Goal: Task Accomplishment & Management: Use online tool/utility

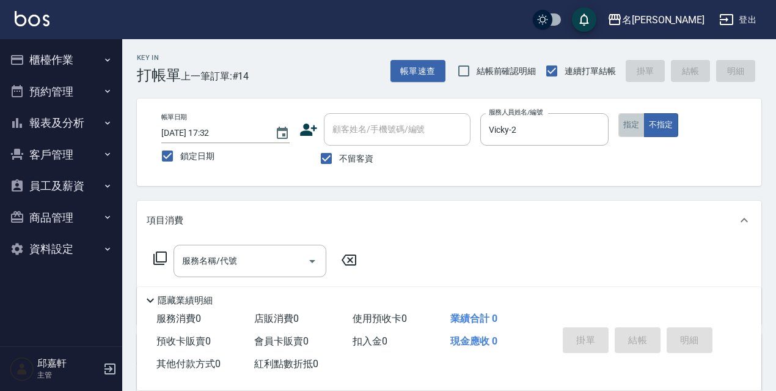
click at [642, 125] on button "指定" at bounding box center [631, 125] width 26 height 24
click at [256, 265] on input "服務名稱/代號" at bounding box center [240, 260] width 123 height 21
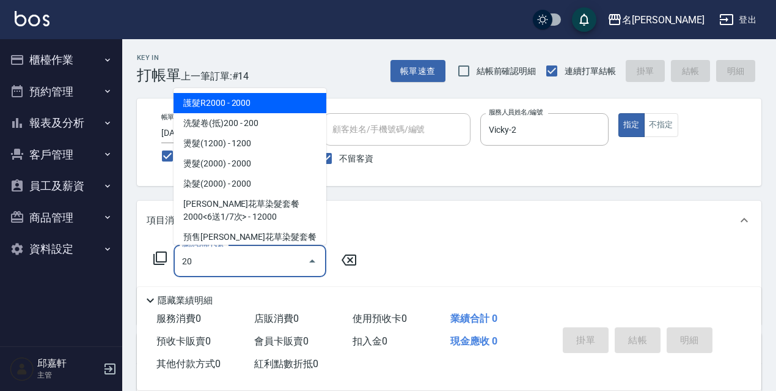
type input "2"
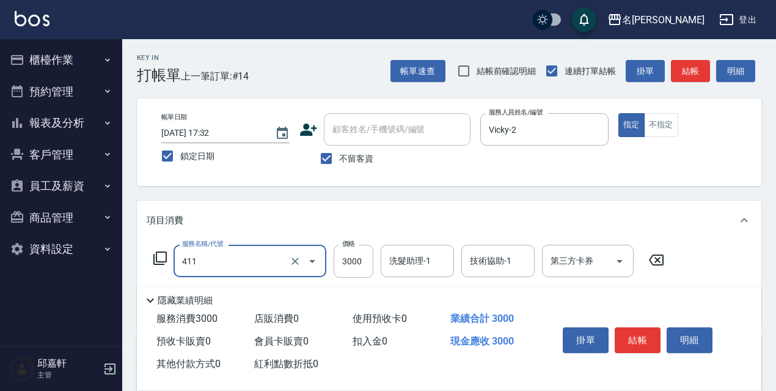
type input "阿速卡燙髮(411)"
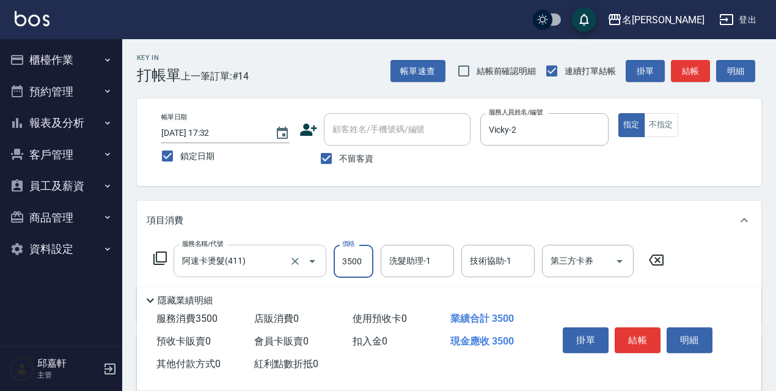
type input "3500"
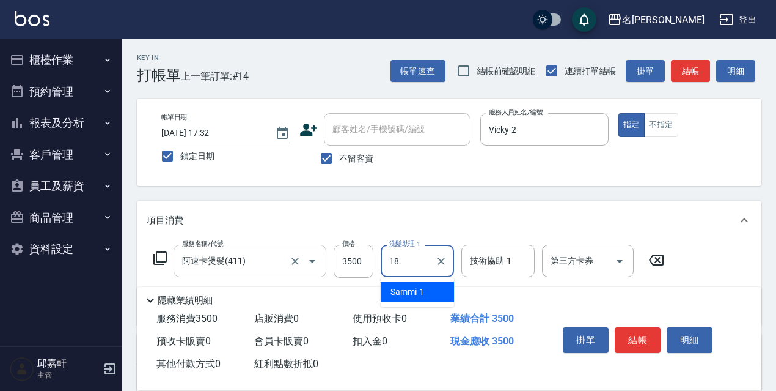
type input "[PERSON_NAME]-18"
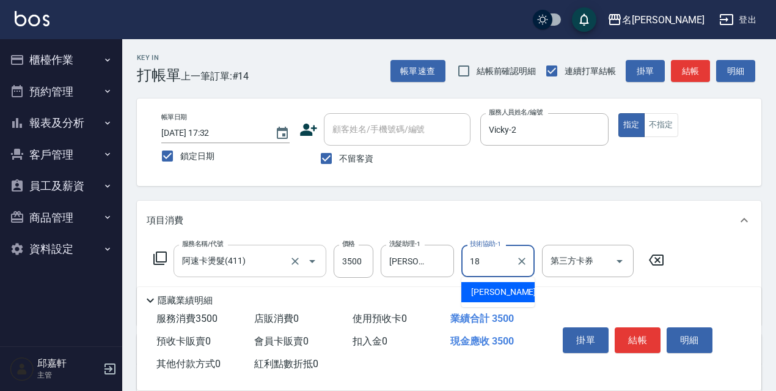
type input "[PERSON_NAME]-18"
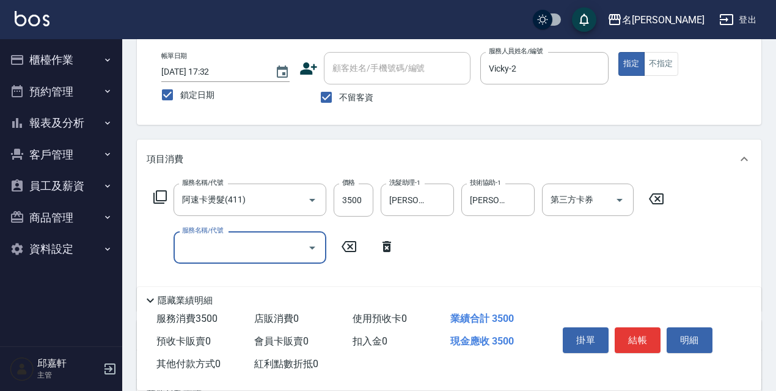
scroll to position [122, 0]
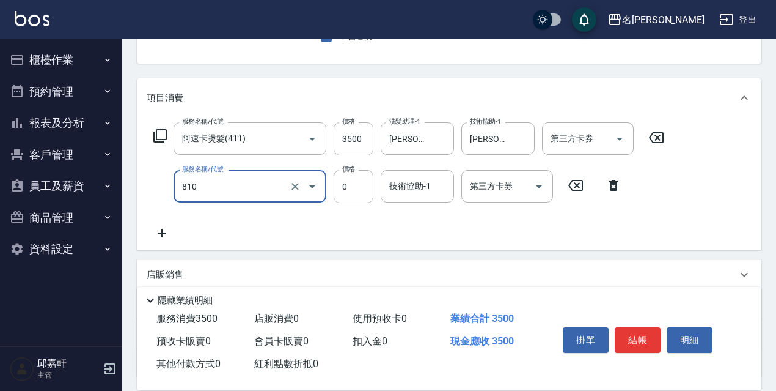
type input "結構式護髮/技術輔助(810)"
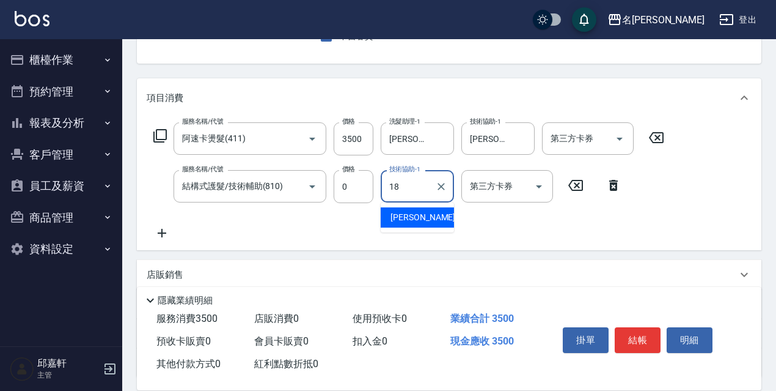
type input "[PERSON_NAME]-18"
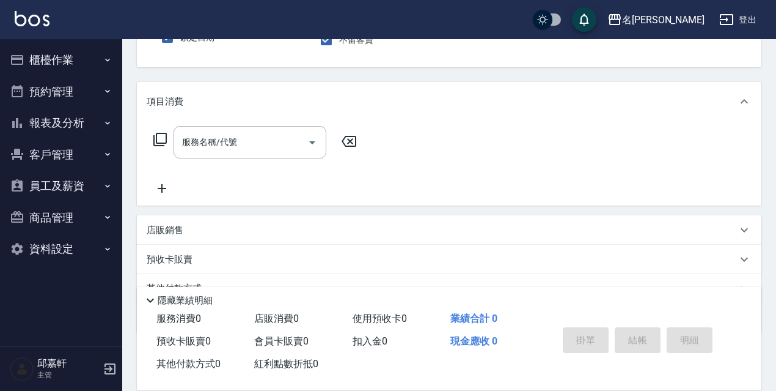
scroll to position [0, 0]
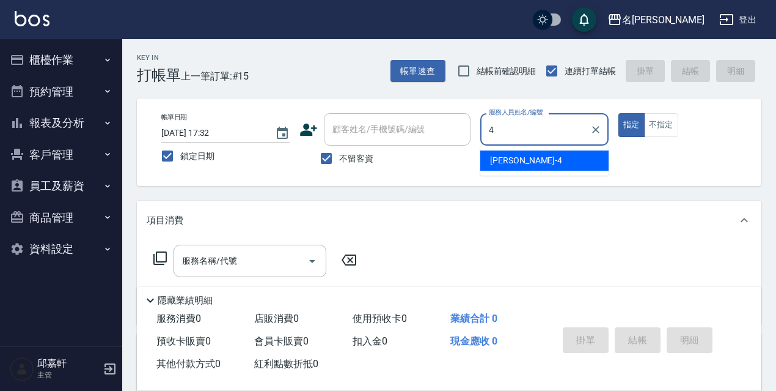
type input "[PERSON_NAME]-4"
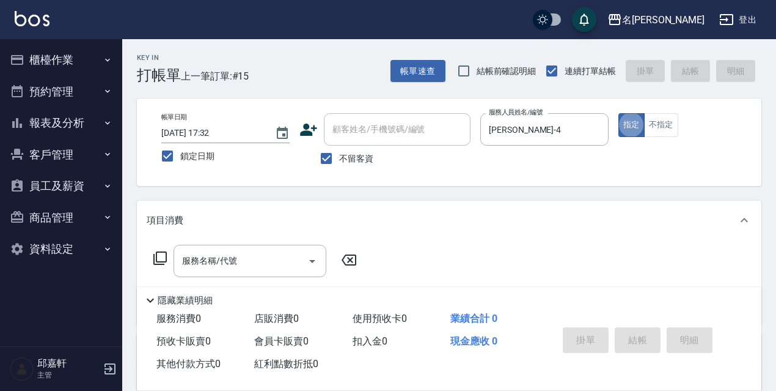
type button "true"
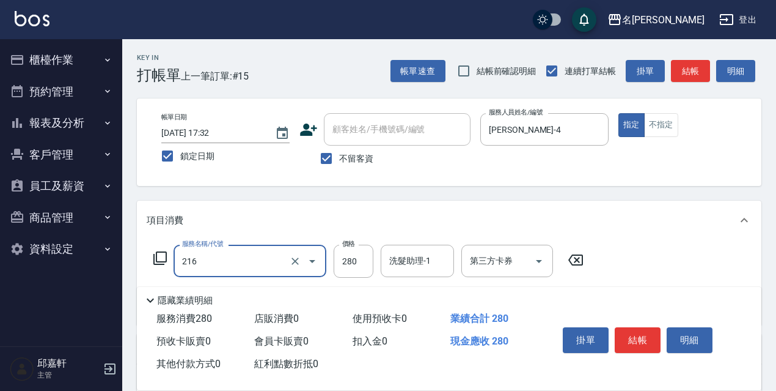
type input "洗髮卷<抵>280(216)"
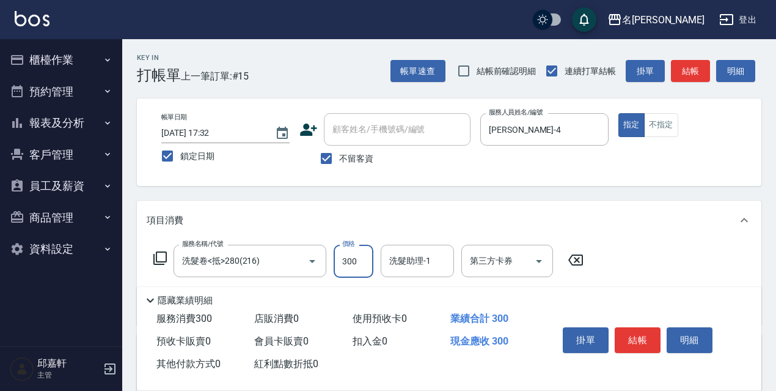
type input "300"
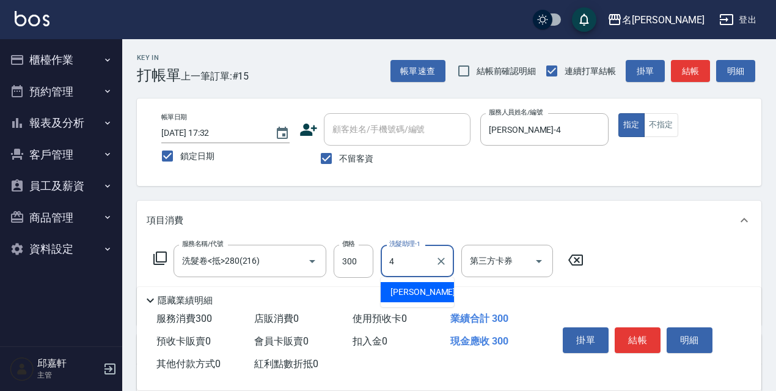
type input "[PERSON_NAME]-4"
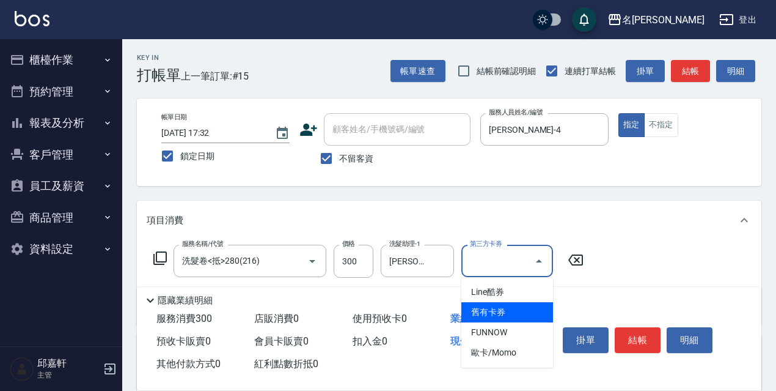
type input "舊有卡券"
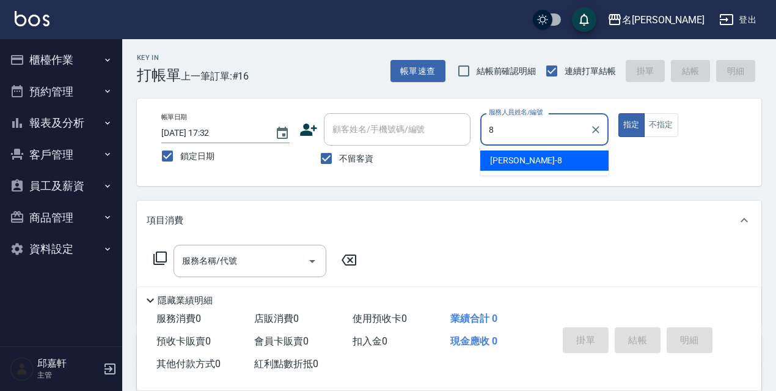
type input "Cindy-8"
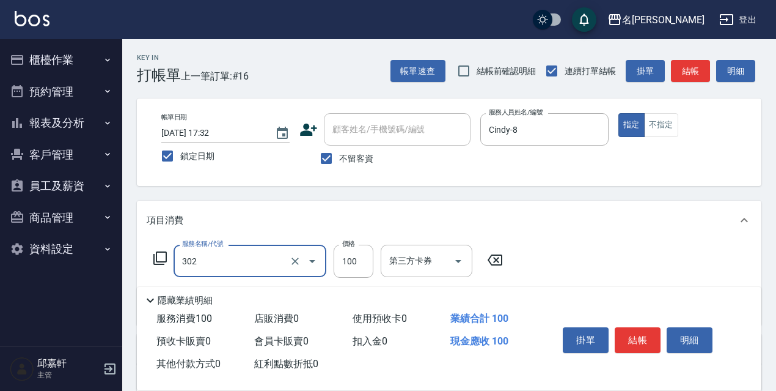
type input "剪髮<瀏海>(302)"
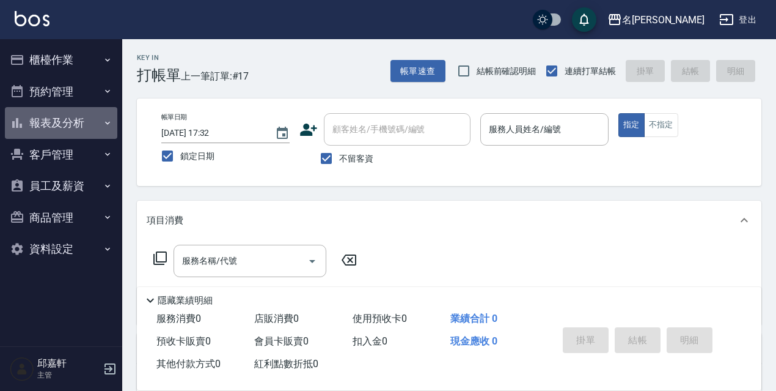
click at [94, 117] on button "報表及分析" at bounding box center [61, 123] width 112 height 32
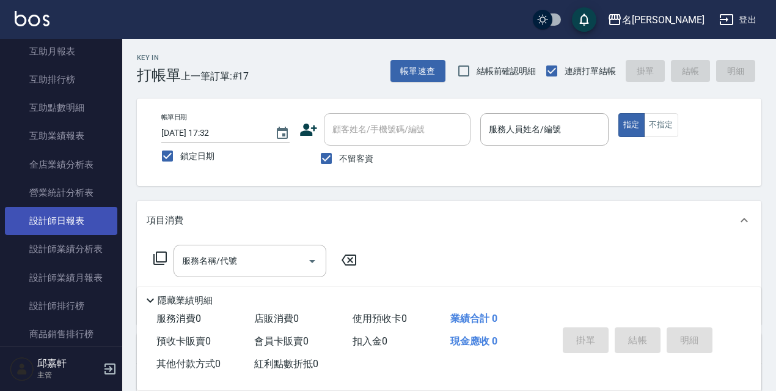
scroll to position [237, 0]
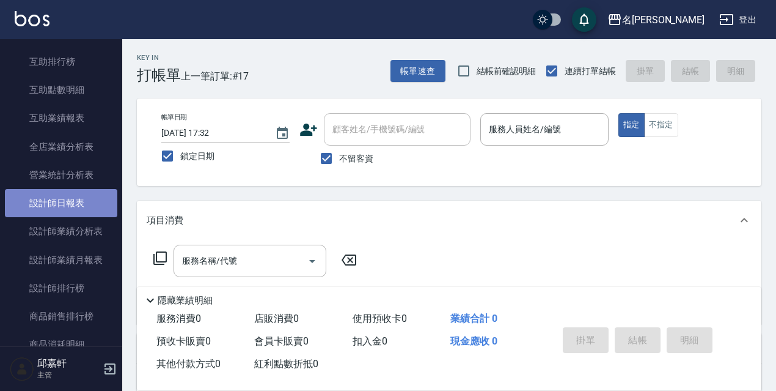
click at [81, 202] on link "設計師日報表" at bounding box center [61, 203] width 112 height 28
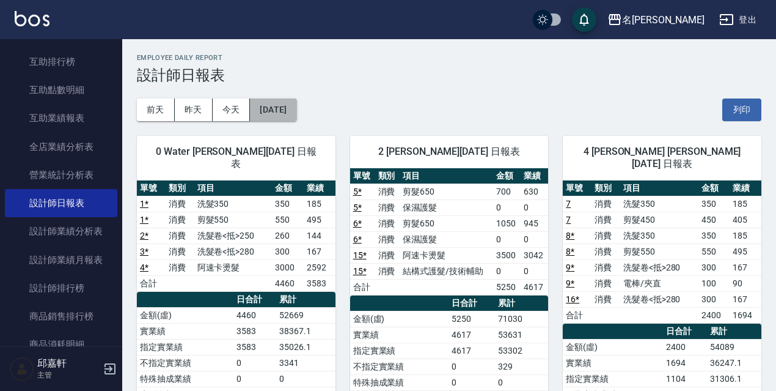
click at [286, 109] on button "[DATE]" at bounding box center [273, 109] width 46 height 23
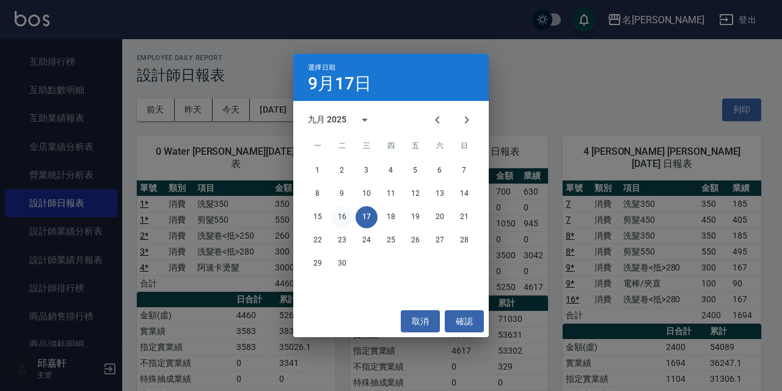
click at [348, 218] on button "16" at bounding box center [342, 217] width 22 height 22
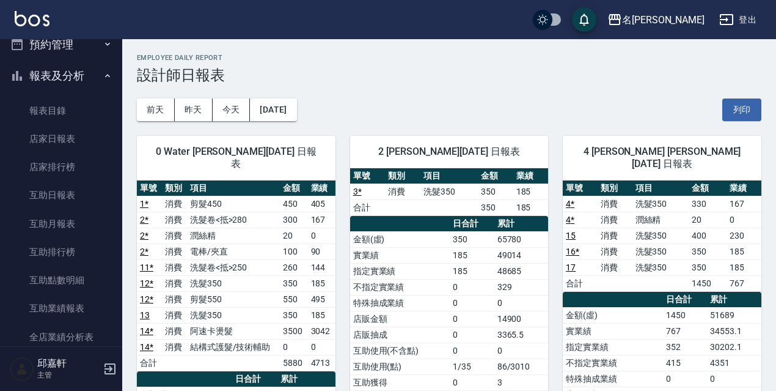
scroll to position [35, 0]
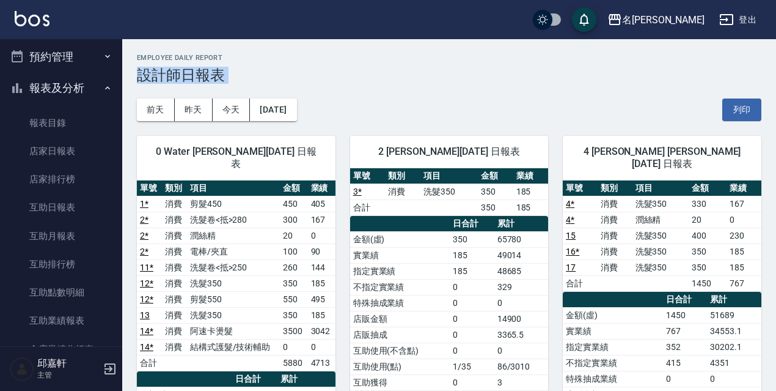
drag, startPoint x: 125, startPoint y: 105, endPoint x: 123, endPoint y: 65, distance: 39.8
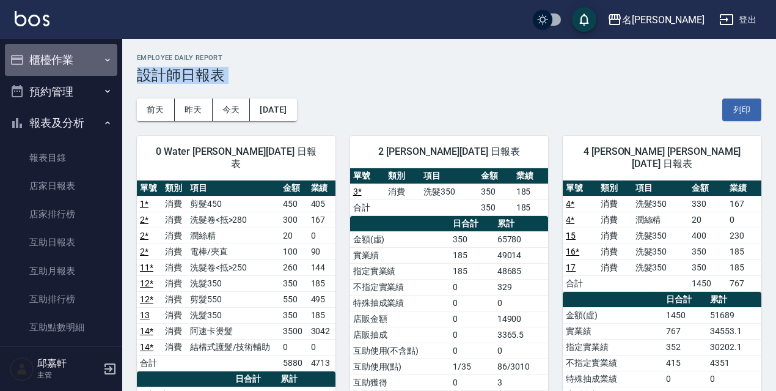
drag, startPoint x: 91, startPoint y: 64, endPoint x: 84, endPoint y: 82, distance: 19.0
click at [90, 65] on button "櫃檯作業" at bounding box center [61, 60] width 112 height 32
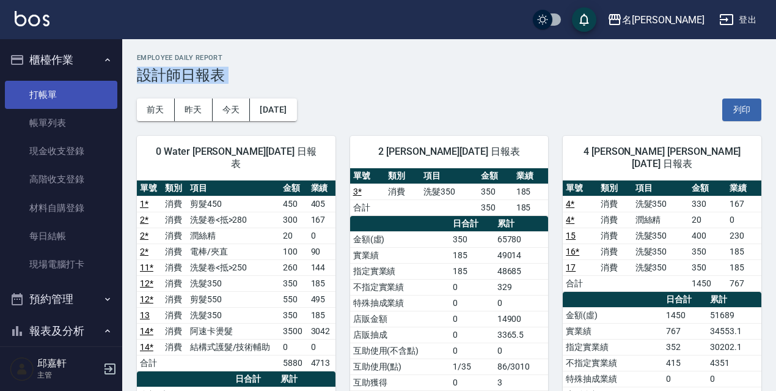
click at [79, 94] on link "打帳單" at bounding box center [61, 95] width 112 height 28
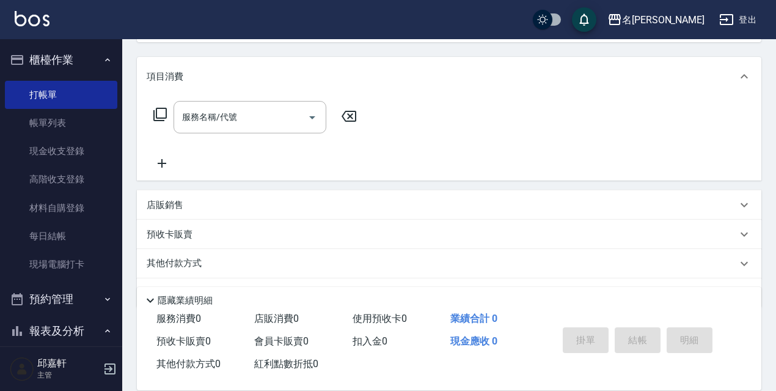
scroll to position [178, 0]
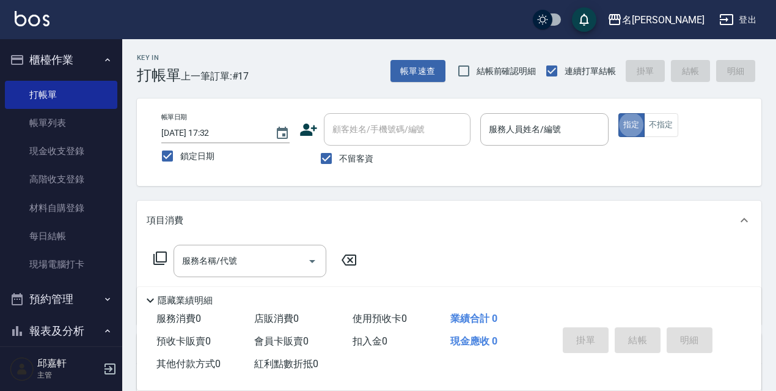
type button "true"
click at [496, 114] on div "服務人員姓名/編號" at bounding box center [544, 129] width 128 height 32
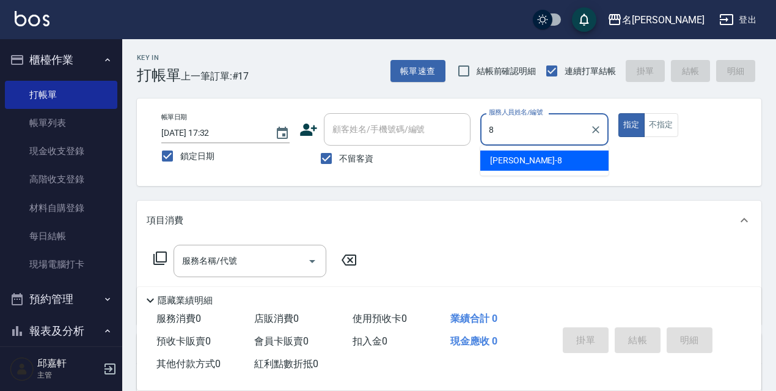
type input "Cindy-8"
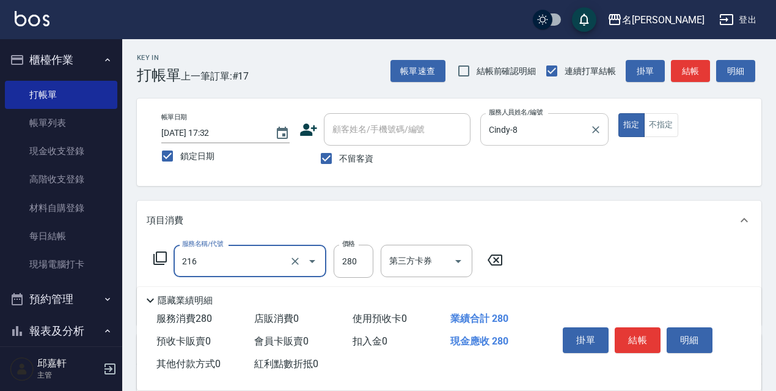
type input "洗髮卷<抵>280(216)"
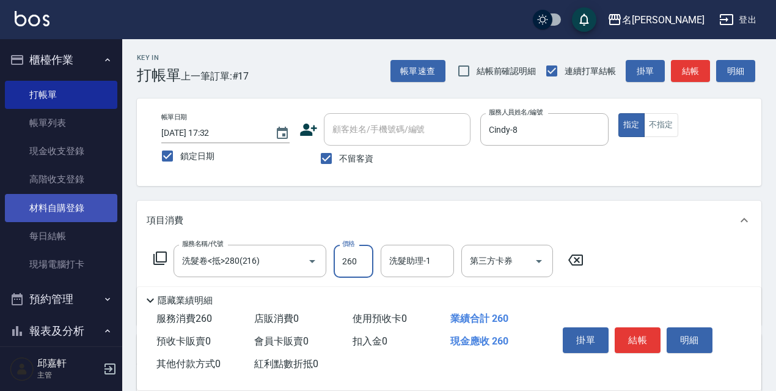
type input "260"
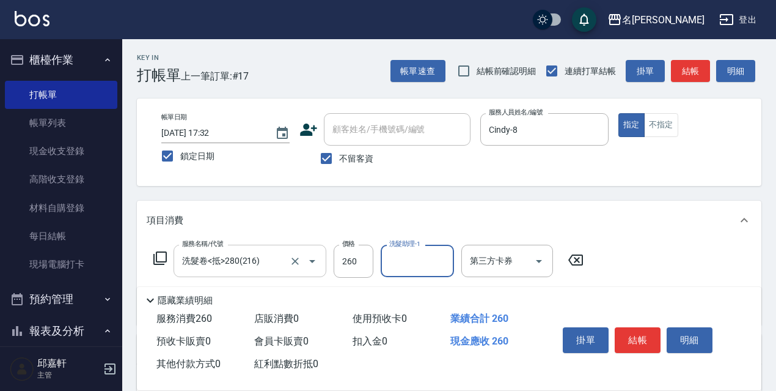
click at [213, 249] on div "洗髮卷<抵>280(216) 服務名稱/代號" at bounding box center [250, 260] width 153 height 32
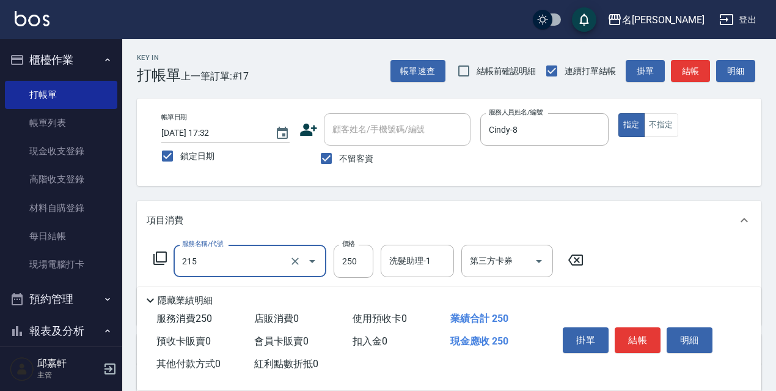
type input "洗髮卷<抵>250(215)"
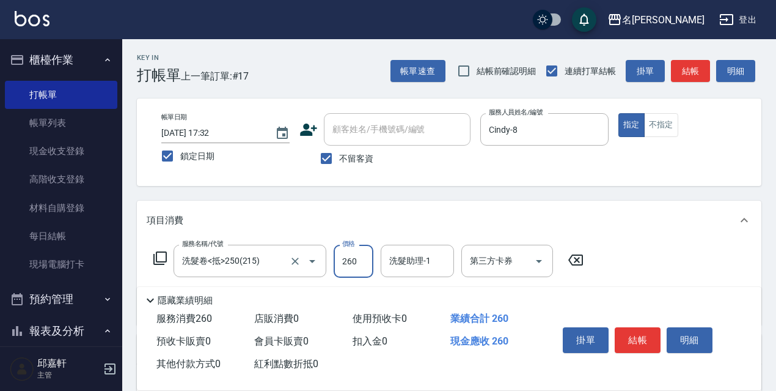
type input "260"
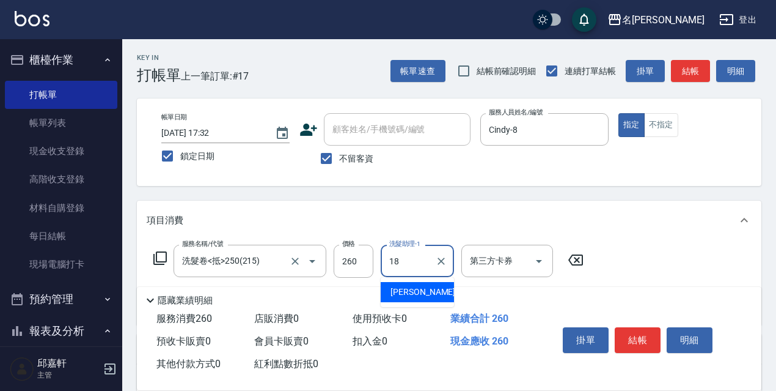
type input "[PERSON_NAME]-18"
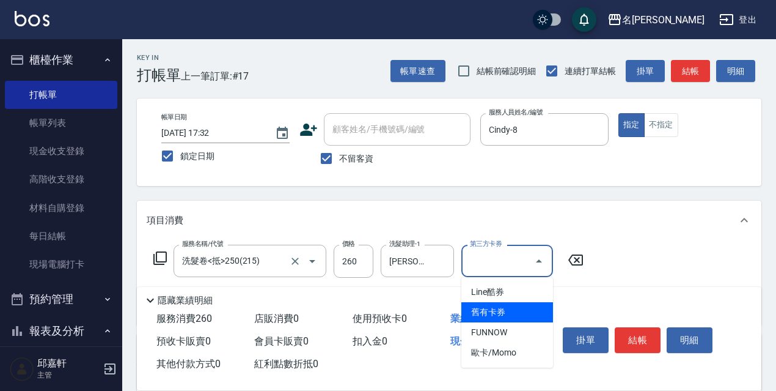
type input "舊有卡券"
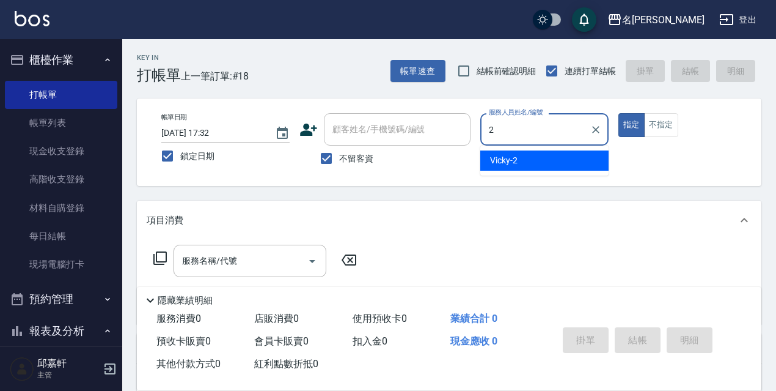
type input "Vicky-2"
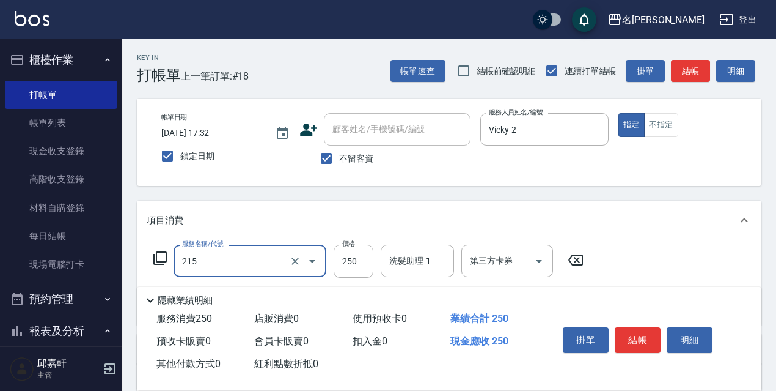
type input "洗髮卷<抵>250(215)"
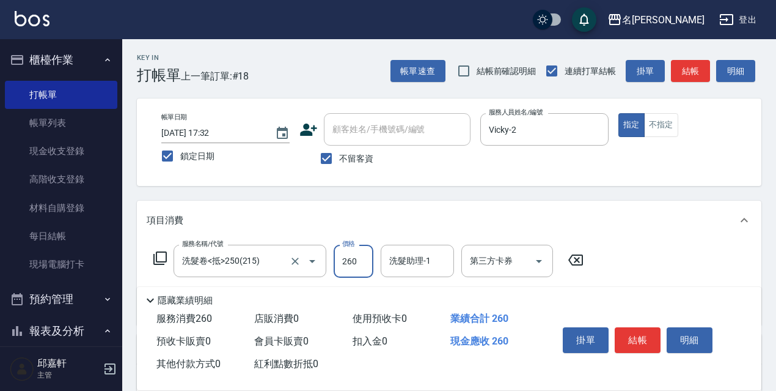
type input "260"
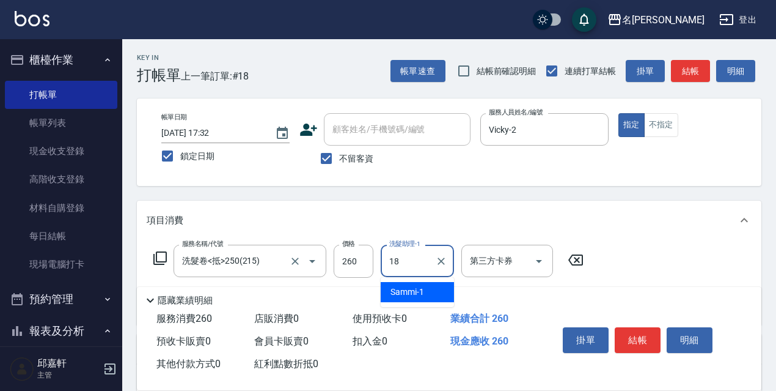
type input "[PERSON_NAME]-18"
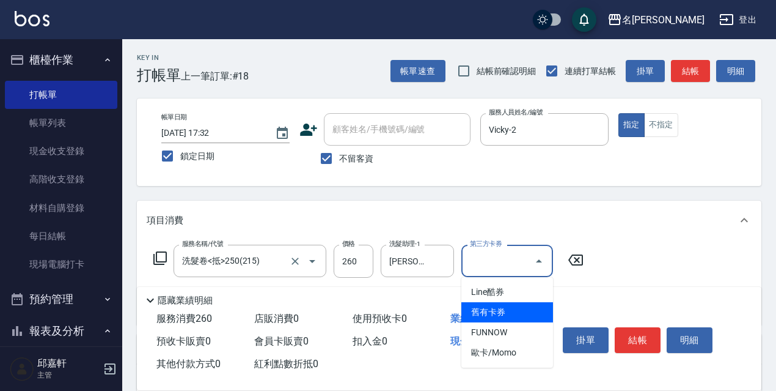
type input "舊有卡券"
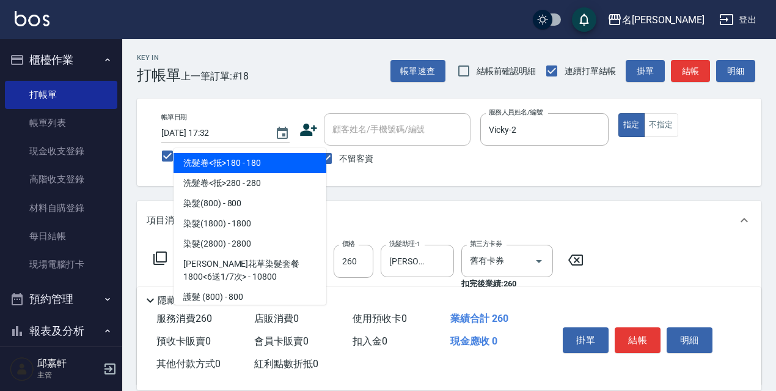
type input "8"
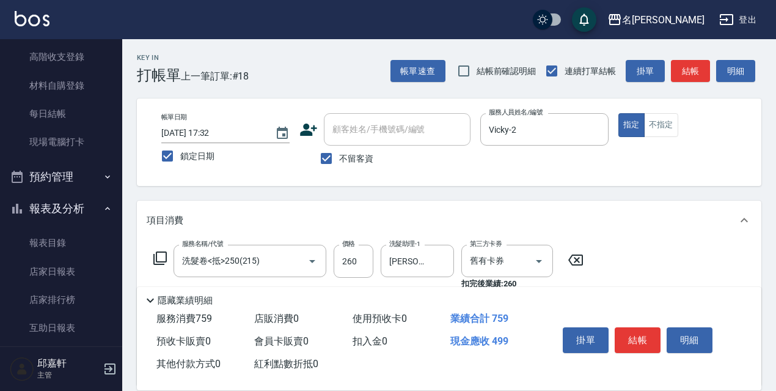
scroll to position [122, 0]
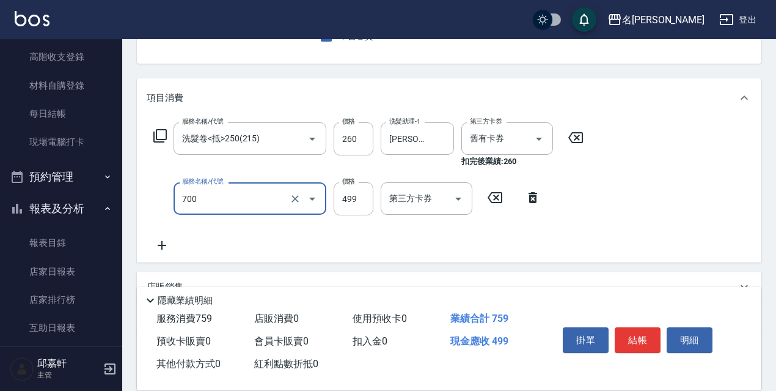
type input "頭皮隔離(700)"
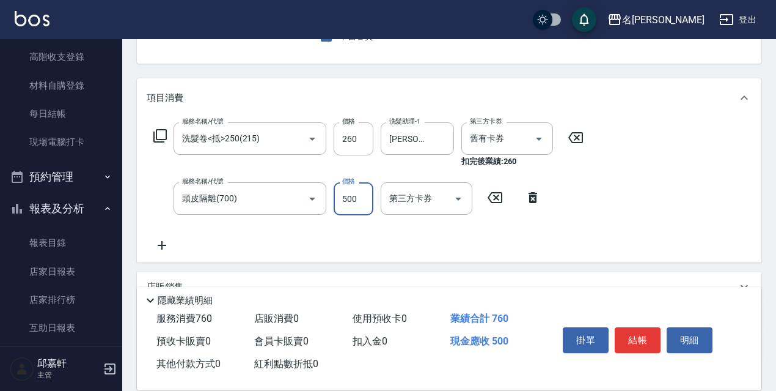
type input "500"
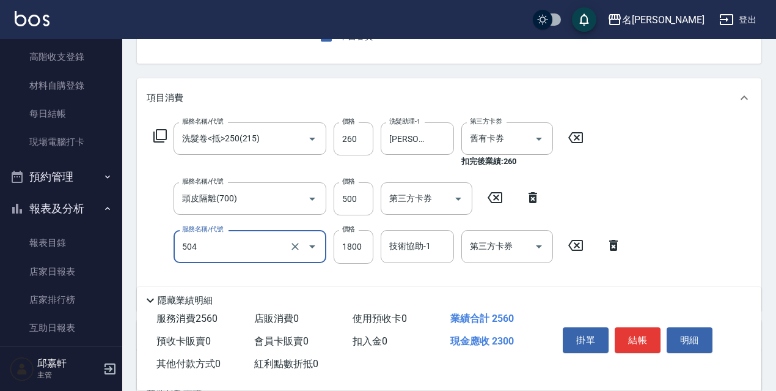
type input "染髮(1800)(504)"
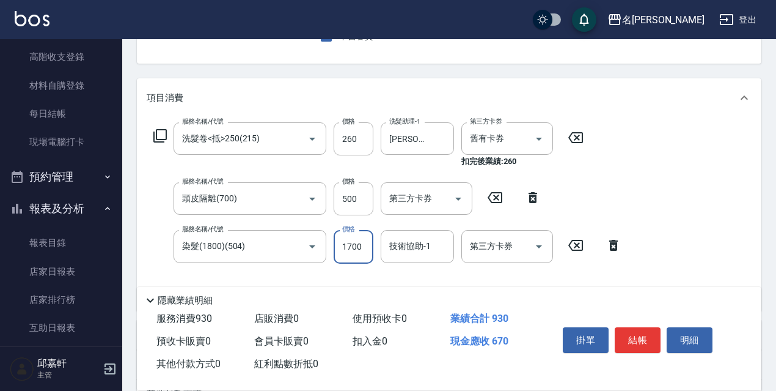
type input "1700"
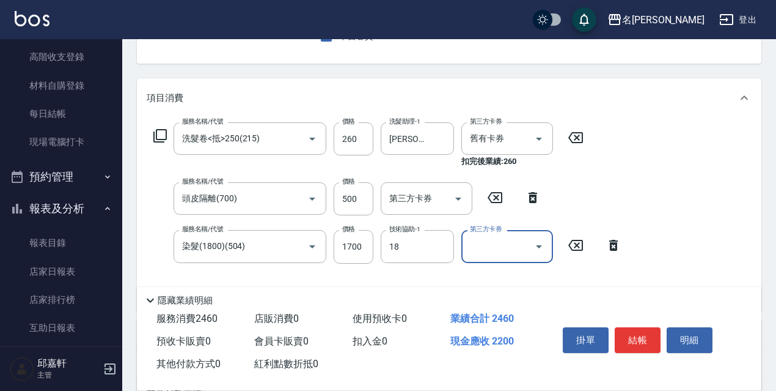
type input "[PERSON_NAME]-18"
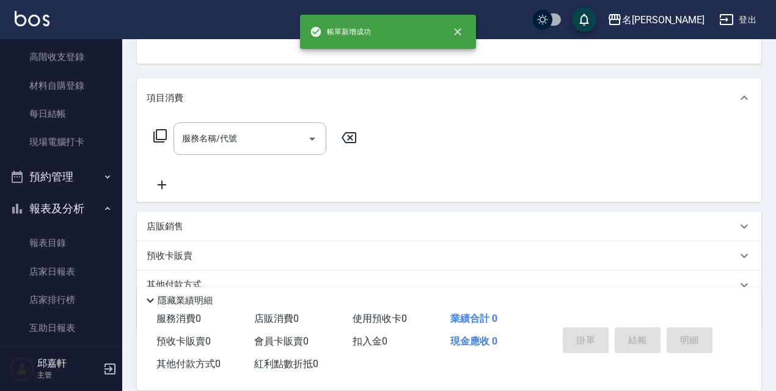
scroll to position [119, 0]
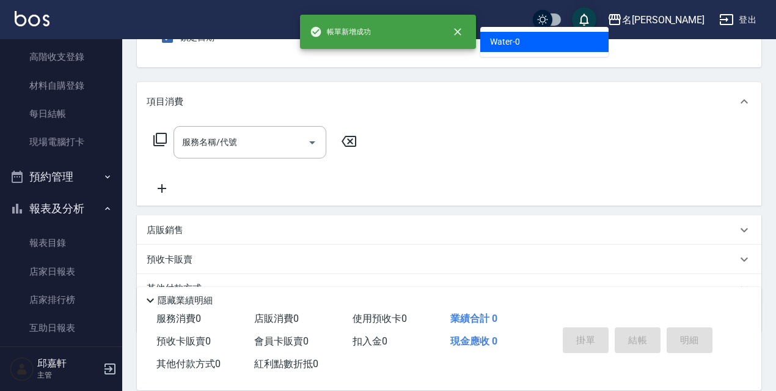
type input "Water-0"
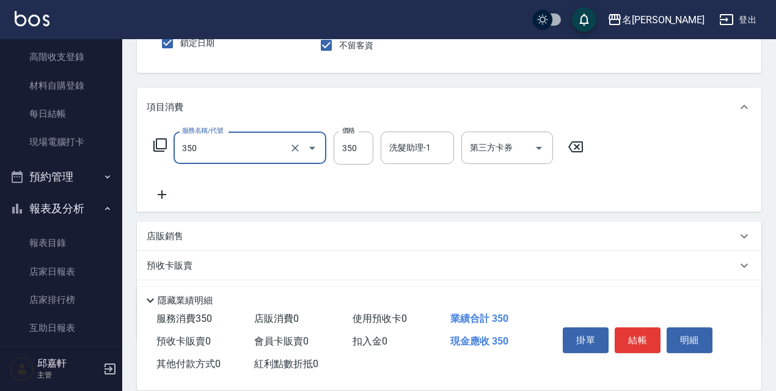
type input "洗髮350(350)"
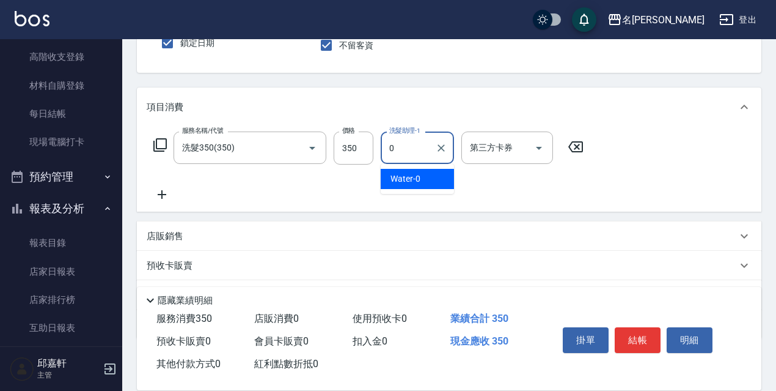
type input "Water-0"
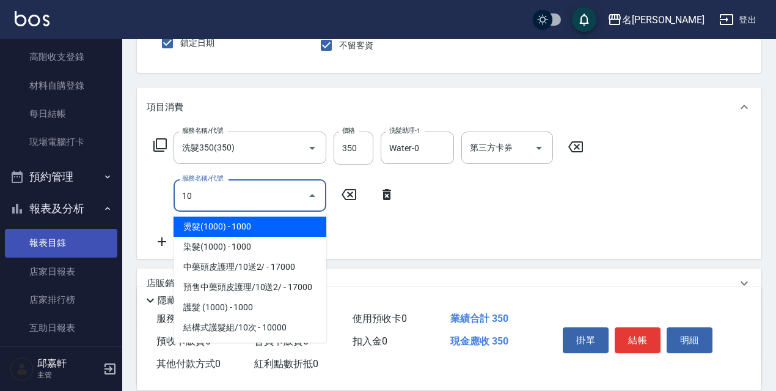
type input "1"
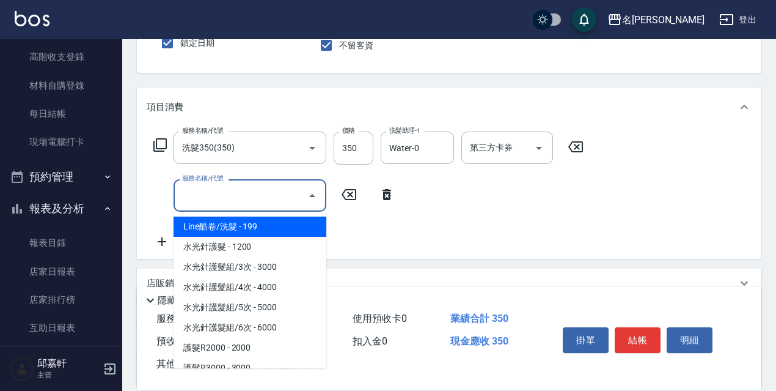
drag, startPoint x: 163, startPoint y: 175, endPoint x: 163, endPoint y: 169, distance: 6.1
click at [163, 173] on div "服務名稱/代號 洗髮350(350) 服務名稱/代號 價格 350 價格 洗髮助理-1 Water-0 洗髮助理-1 第三方卡券 第三方卡券 服務名稱/代號 …" at bounding box center [369, 189] width 444 height 117
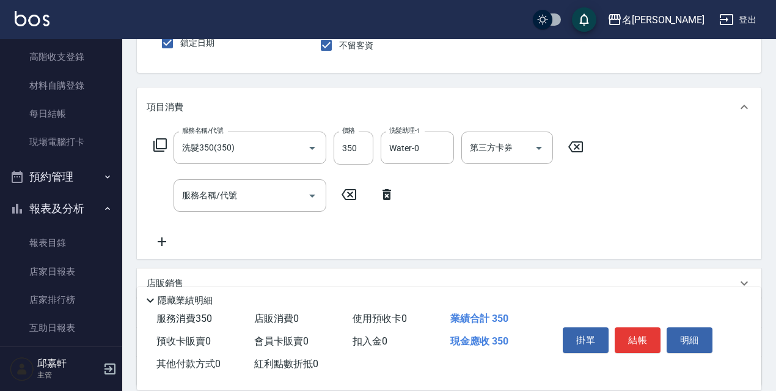
click at [169, 152] on div "服務名稱/代號 洗髮350(350) 服務名稱/代號 價格 350 價格 洗髮助理-1 Water-0 洗髮助理-1 第三方卡券 第三方卡券" at bounding box center [369, 147] width 444 height 33
click at [163, 150] on icon at bounding box center [160, 145] width 15 height 15
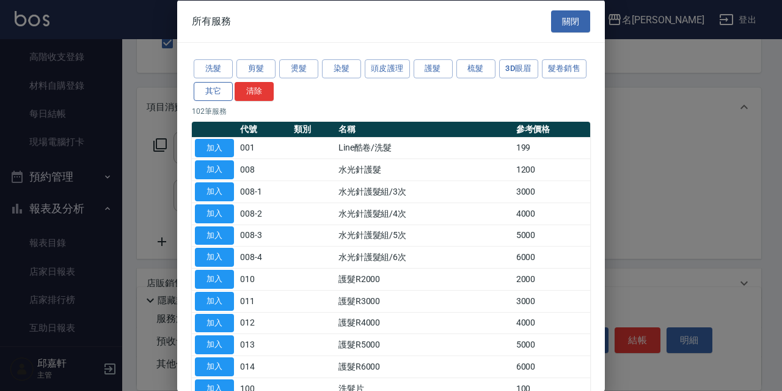
click at [233, 82] on button "其它" at bounding box center [213, 90] width 39 height 19
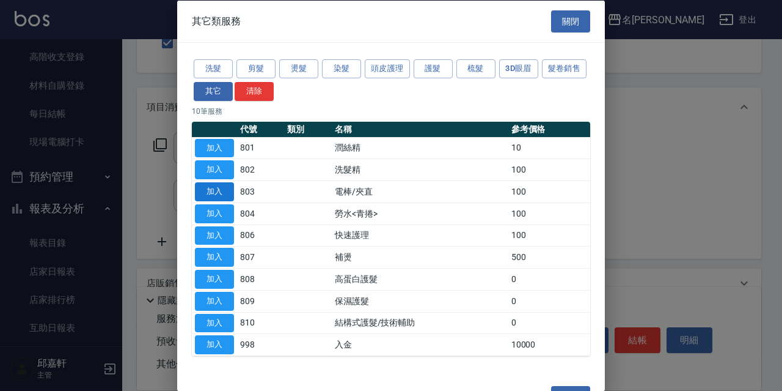
click at [219, 190] on button "加入" at bounding box center [214, 191] width 39 height 19
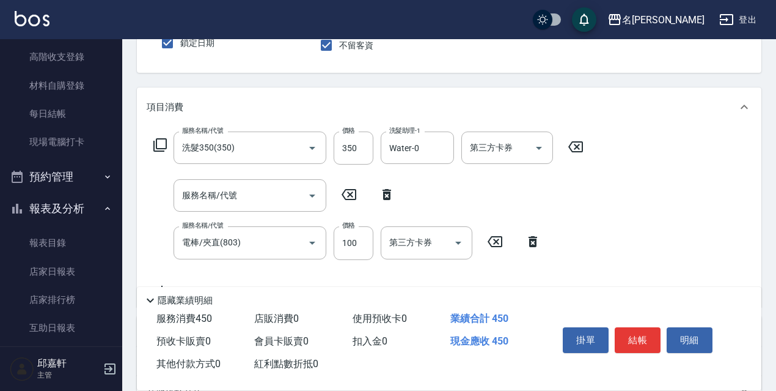
click at [385, 198] on icon at bounding box center [387, 194] width 9 height 11
type input "電棒/夾直(803)"
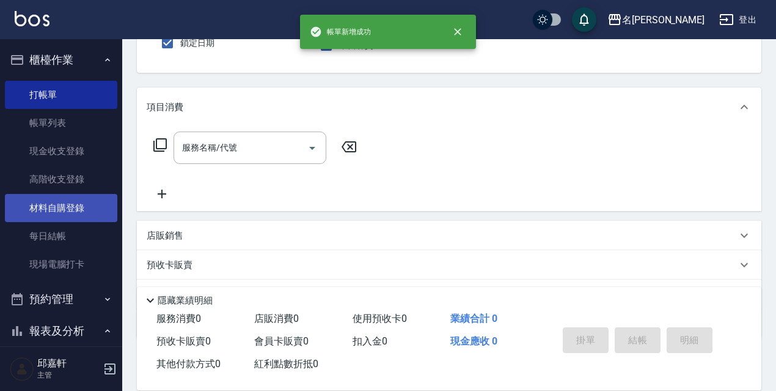
scroll to position [0, 0]
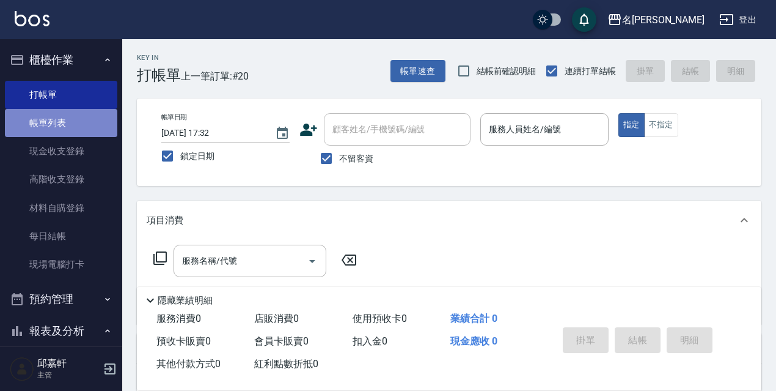
click at [83, 125] on link "帳單列表" at bounding box center [61, 123] width 112 height 28
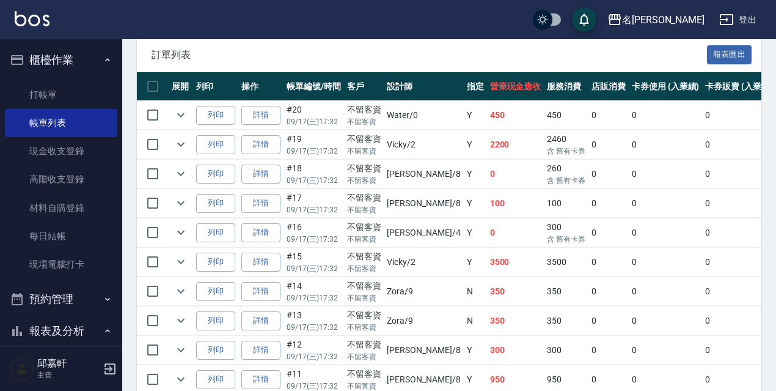
scroll to position [122, 0]
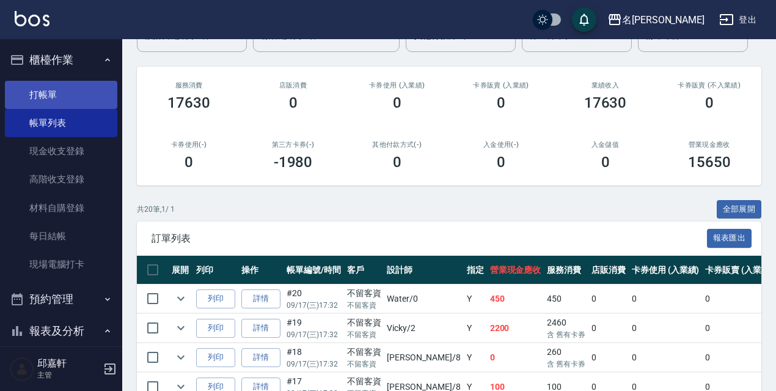
click at [73, 97] on link "打帳單" at bounding box center [61, 95] width 112 height 28
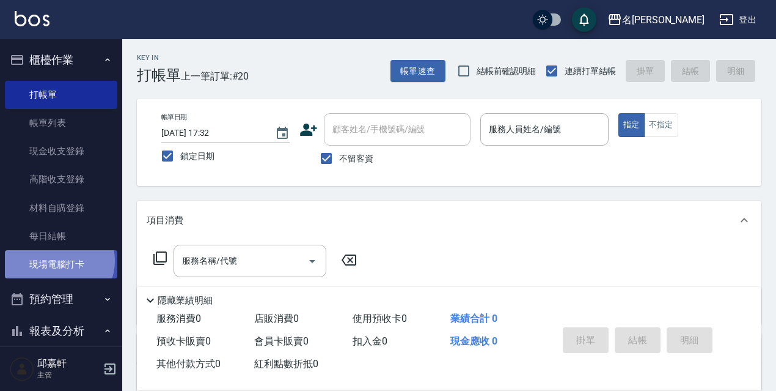
click at [58, 260] on link "現場電腦打卡" at bounding box center [61, 264] width 112 height 28
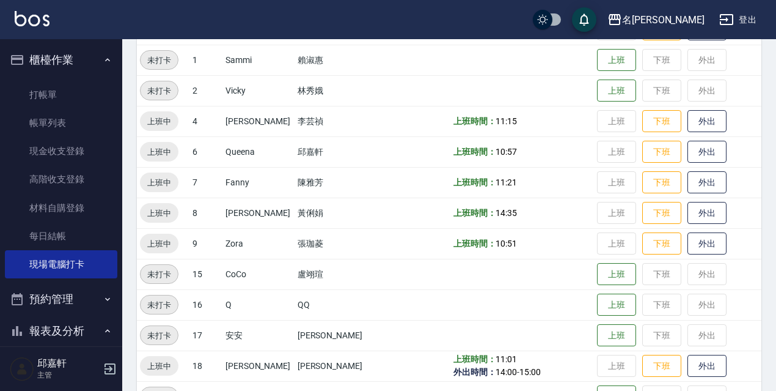
scroll to position [250, 0]
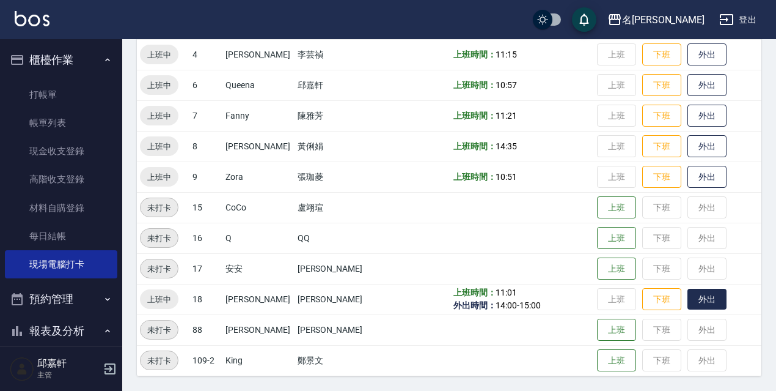
click at [702, 303] on button "外出" at bounding box center [707, 298] width 39 height 21
